Goal: Information Seeking & Learning: Find specific fact

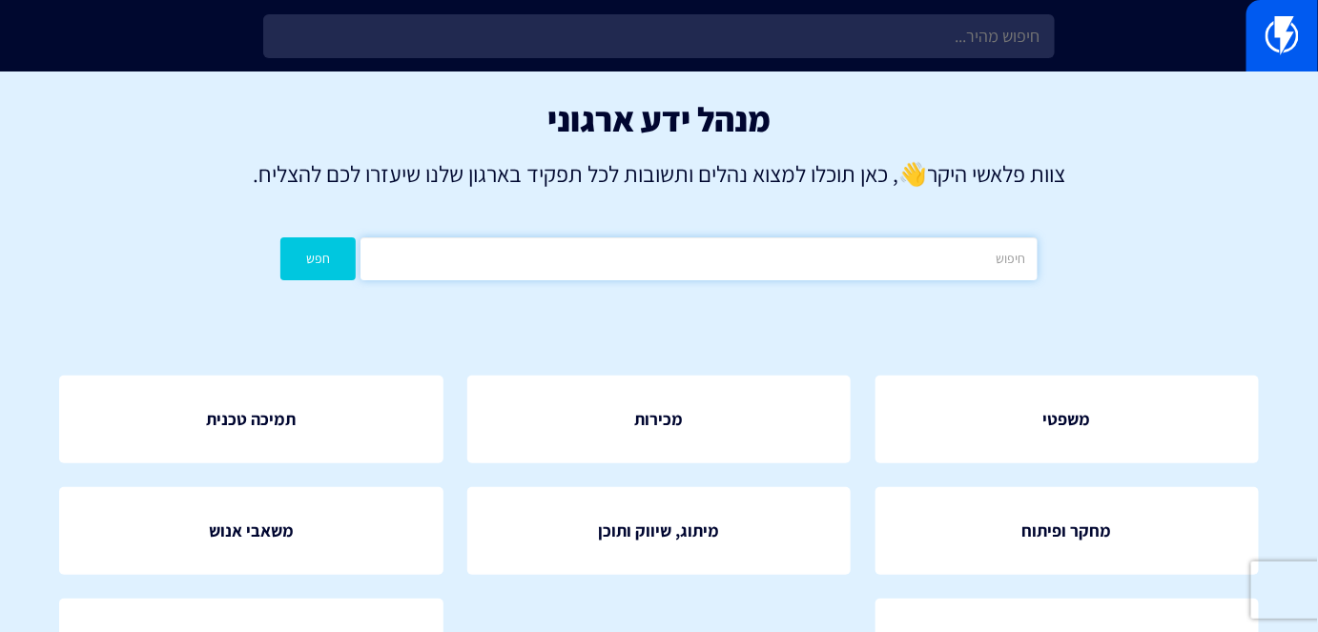
click at [635, 263] on input "text" at bounding box center [698, 258] width 676 height 43
type input "קופונים"
click at [280, 237] on button "חפש" at bounding box center [317, 258] width 75 height 43
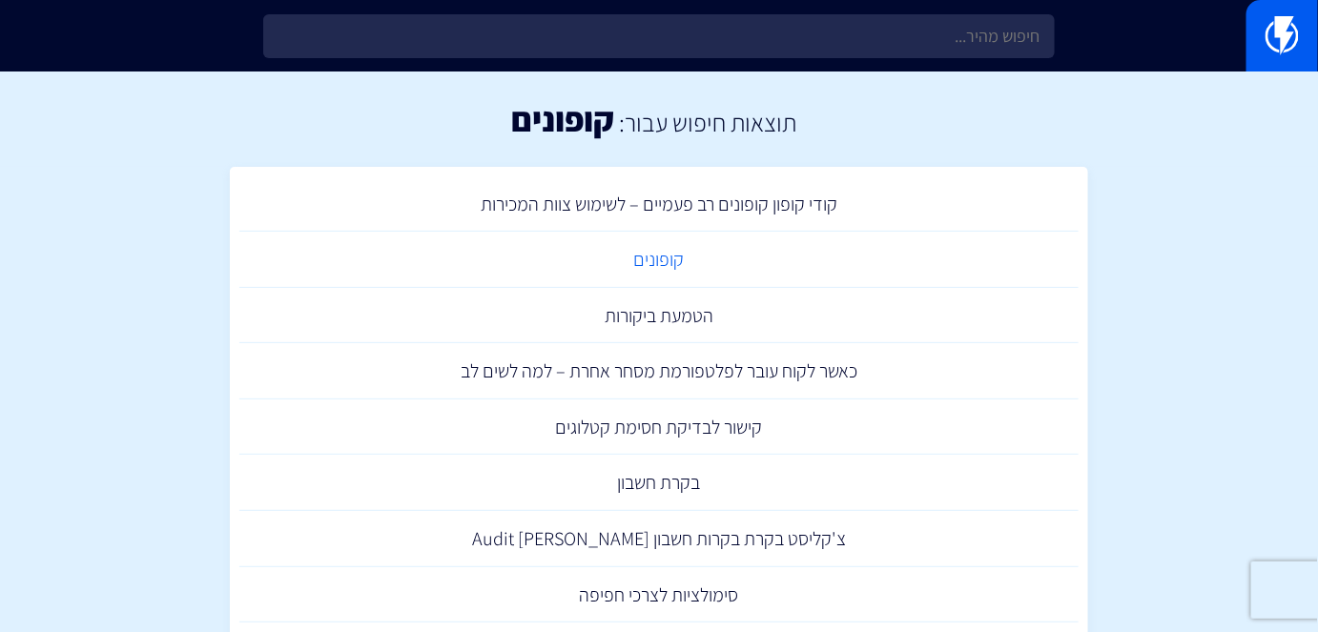
click at [652, 257] on link "קופונים" at bounding box center [658, 260] width 839 height 56
